Goal: Find specific page/section: Find specific page/section

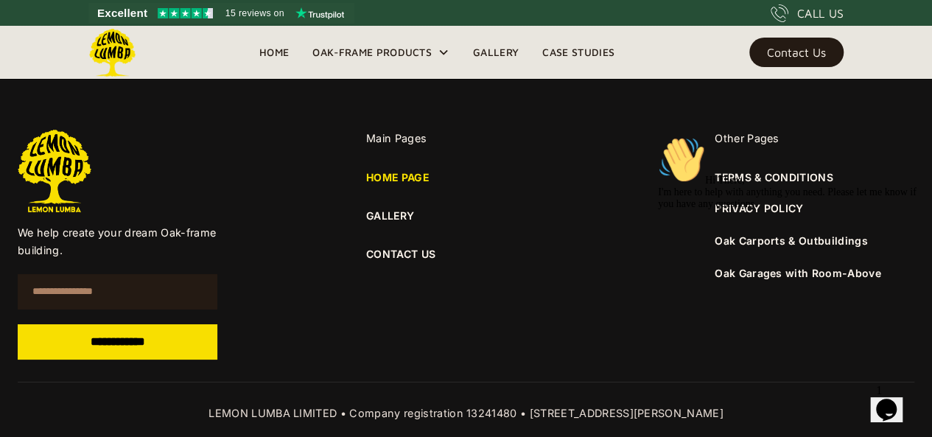
scroll to position [5541, 0]
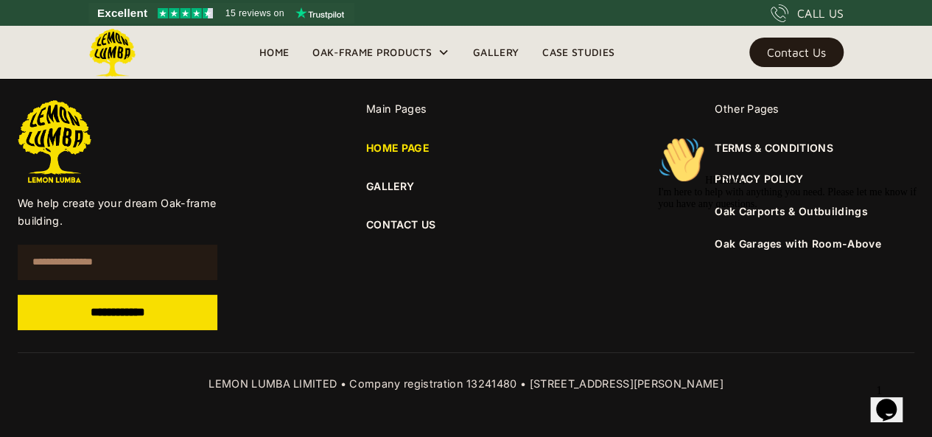
click at [401, 186] on link "GALLERY" at bounding box center [466, 186] width 200 height 16
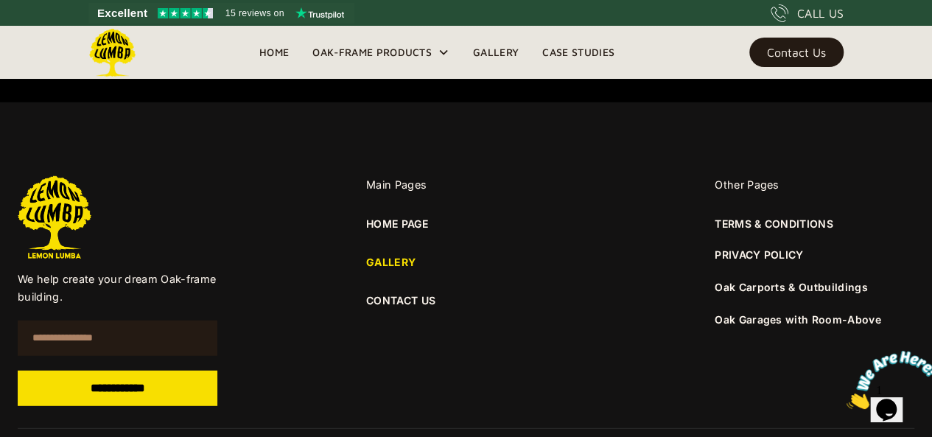
scroll to position [1846, 0]
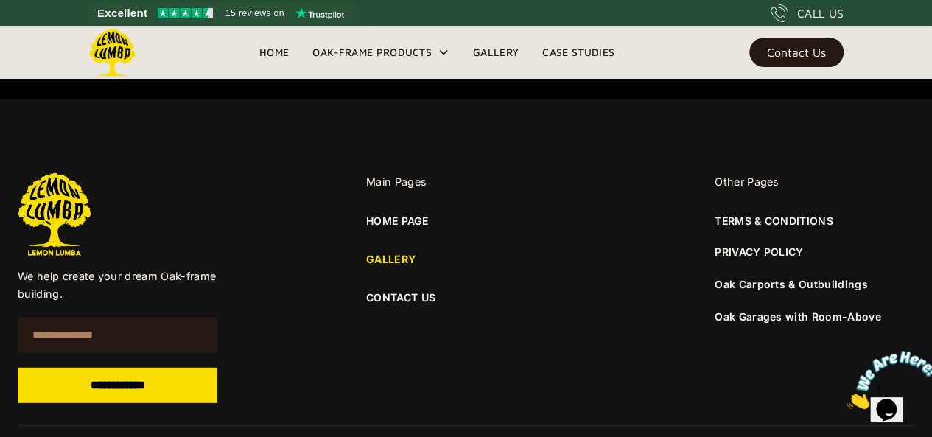
click at [427, 301] on link "CONTACT US" at bounding box center [466, 297] width 200 height 16
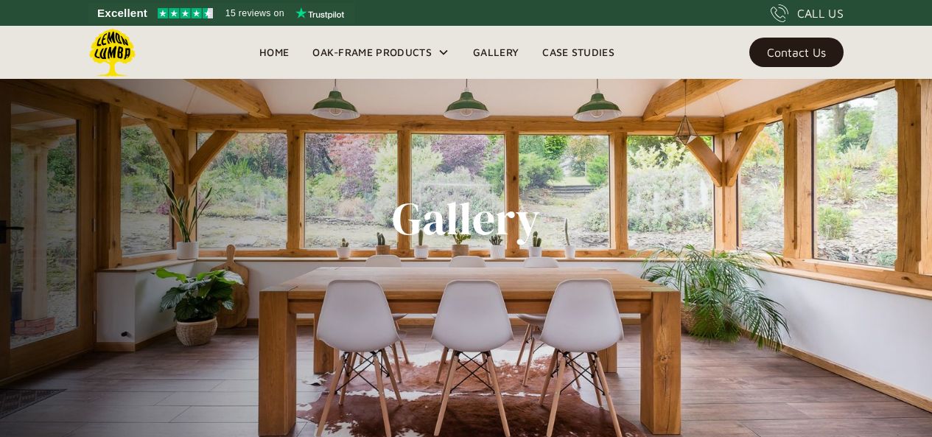
scroll to position [1846, 0]
